Goal: Find specific page/section: Find specific page/section

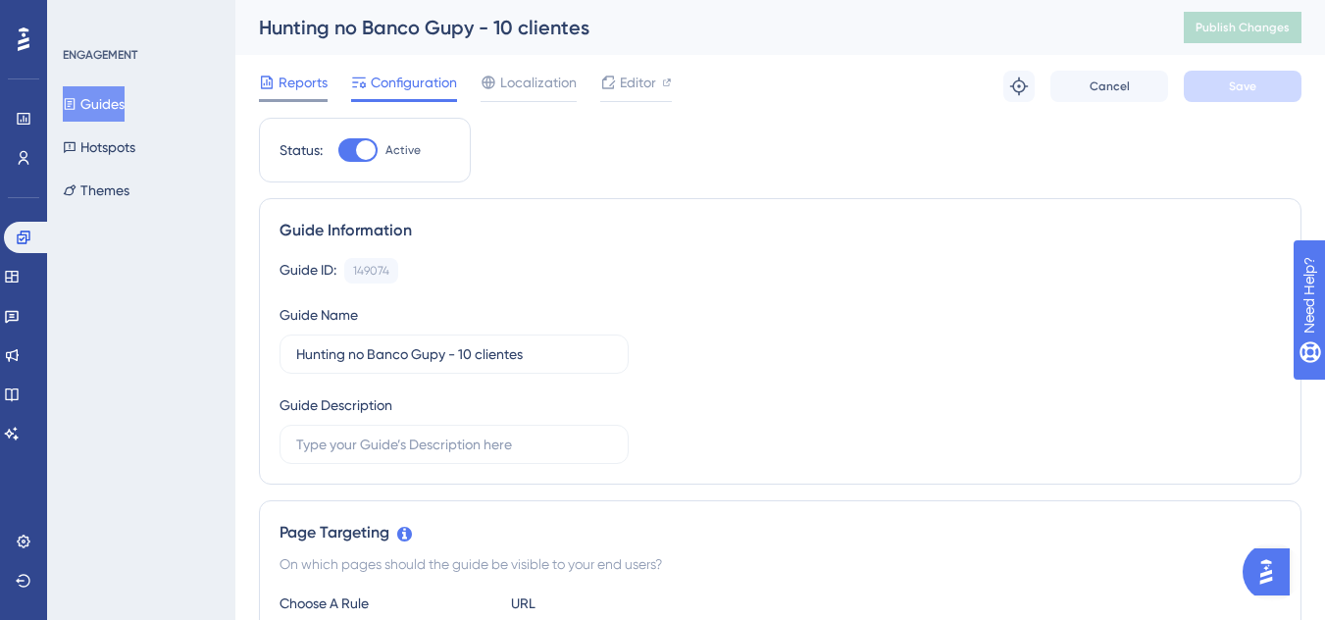
click at [287, 90] on span "Reports" at bounding box center [303, 83] width 49 height 24
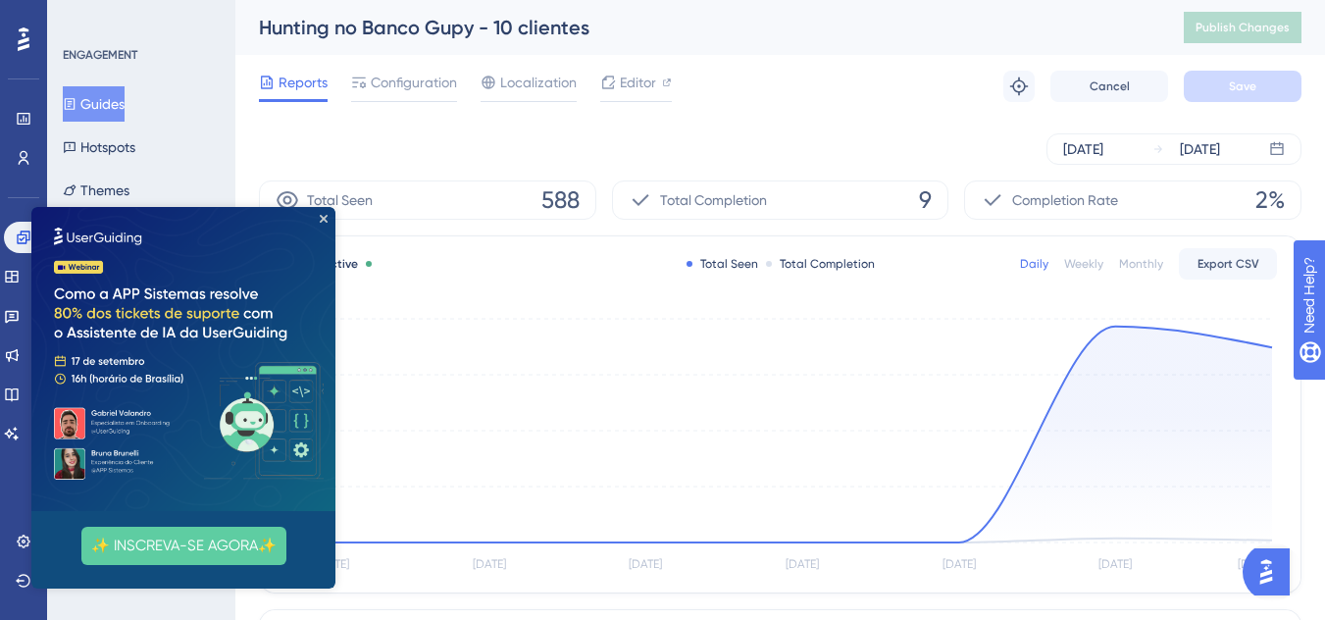
click at [115, 105] on button "Guides" at bounding box center [94, 103] width 62 height 35
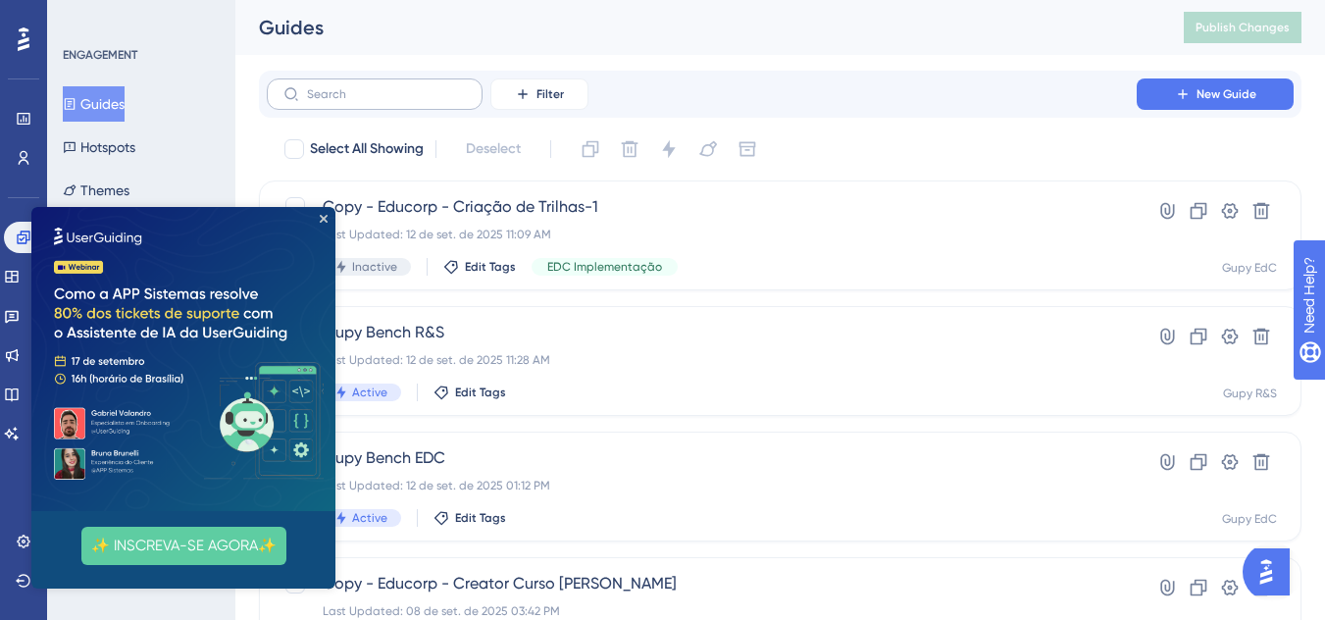
click at [415, 105] on label at bounding box center [375, 93] width 216 height 31
click at [415, 101] on input "text" at bounding box center [386, 94] width 159 height 14
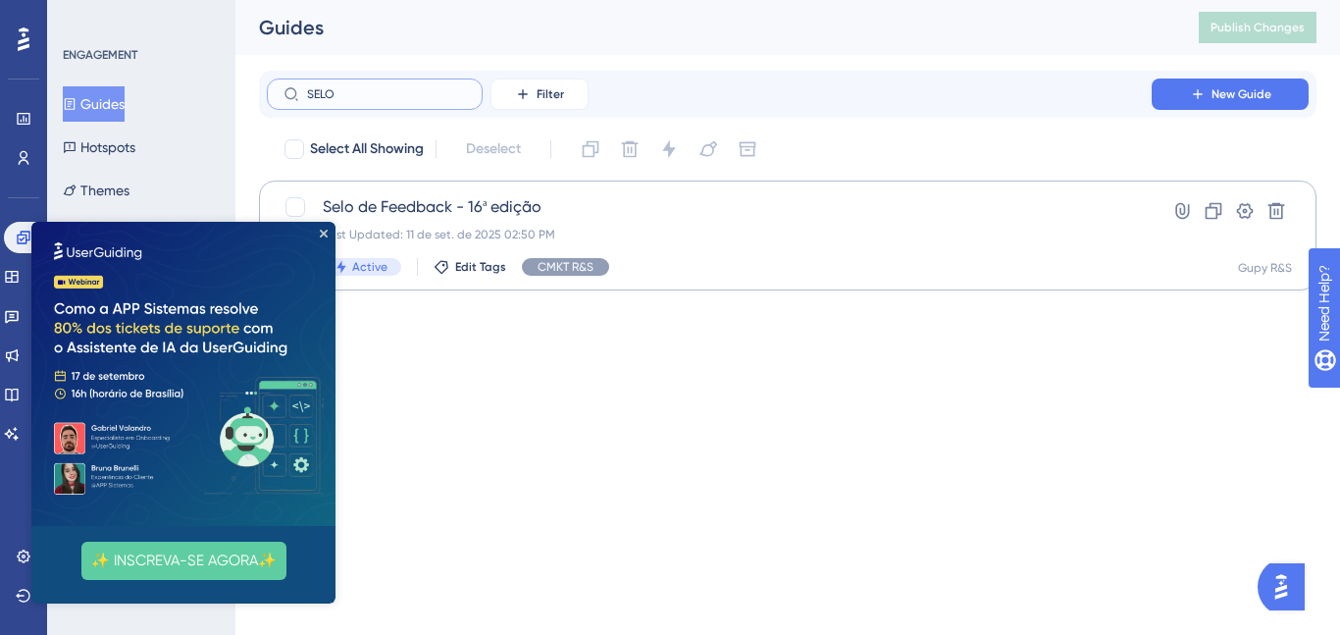
type input "SELO"
click at [760, 231] on div "Last Updated: 11 de set. de 2025 02:50 PM" at bounding box center [709, 235] width 773 height 16
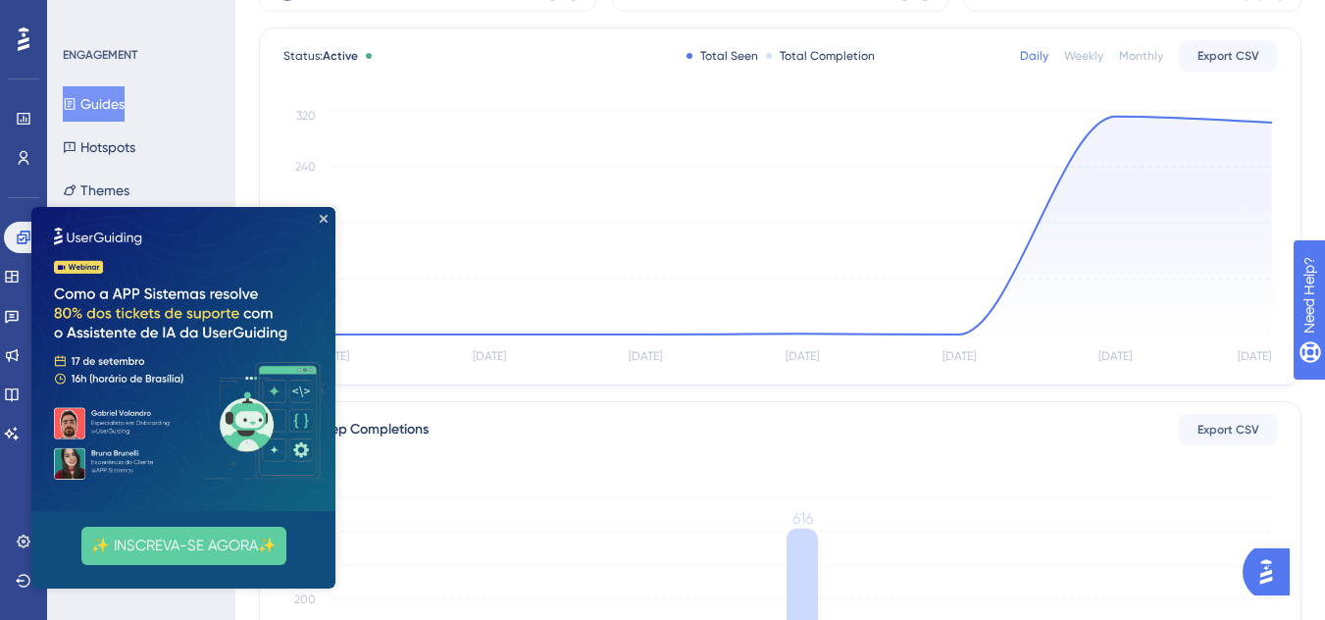
scroll to position [0, 6]
